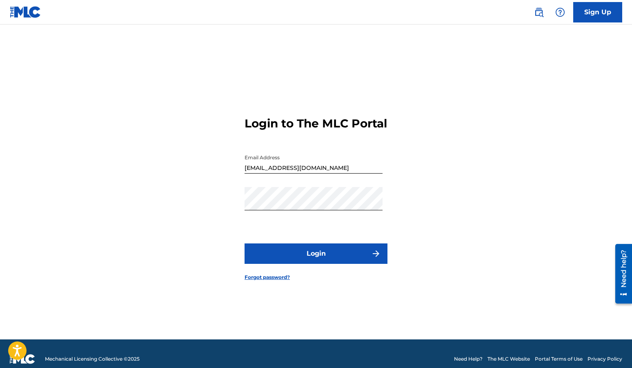
click at [282, 264] on button "Login" at bounding box center [316, 253] width 143 height 20
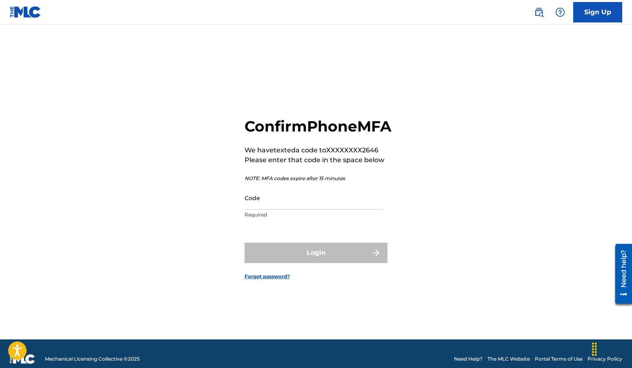
click at [372, 209] on input "Code" at bounding box center [314, 197] width 138 height 23
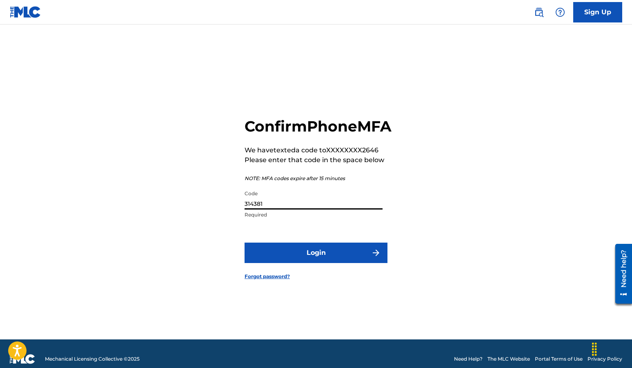
type input "314381"
click at [245, 243] on button "Login" at bounding box center [316, 253] width 143 height 20
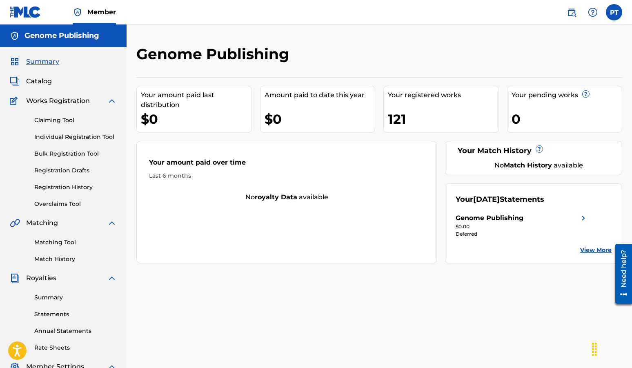
click at [53, 296] on link "Summary" at bounding box center [75, 297] width 82 height 9
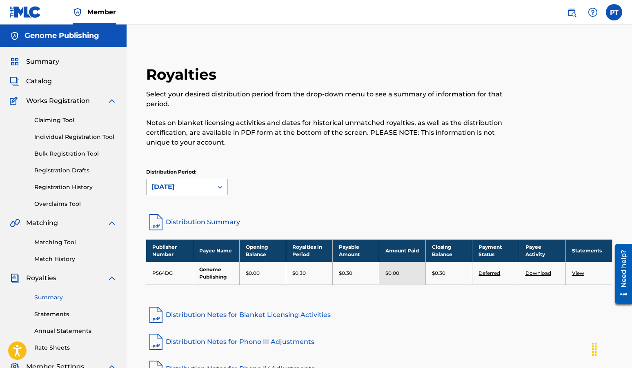
click at [181, 188] on div "[DATE]" at bounding box center [179, 187] width 56 height 10
